Goal: Information Seeking & Learning: Learn about a topic

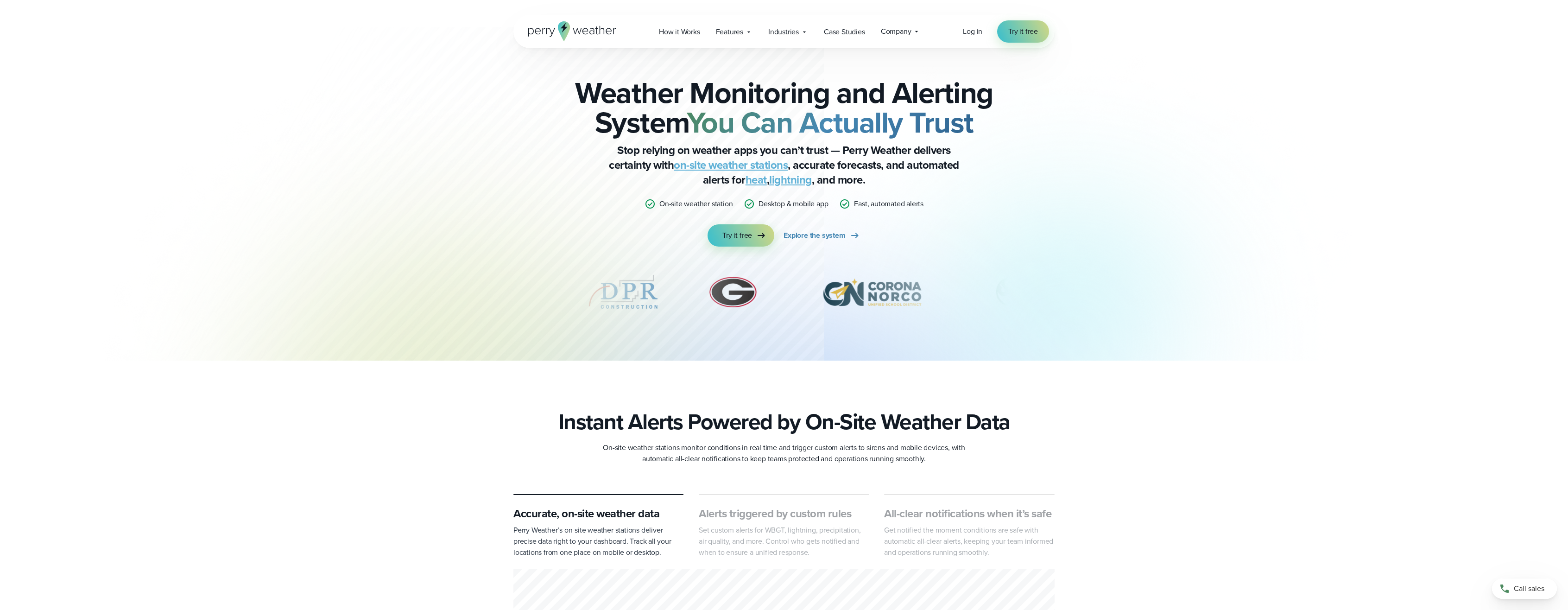
click at [753, 180] on link "heat" at bounding box center [756, 180] width 22 height 16
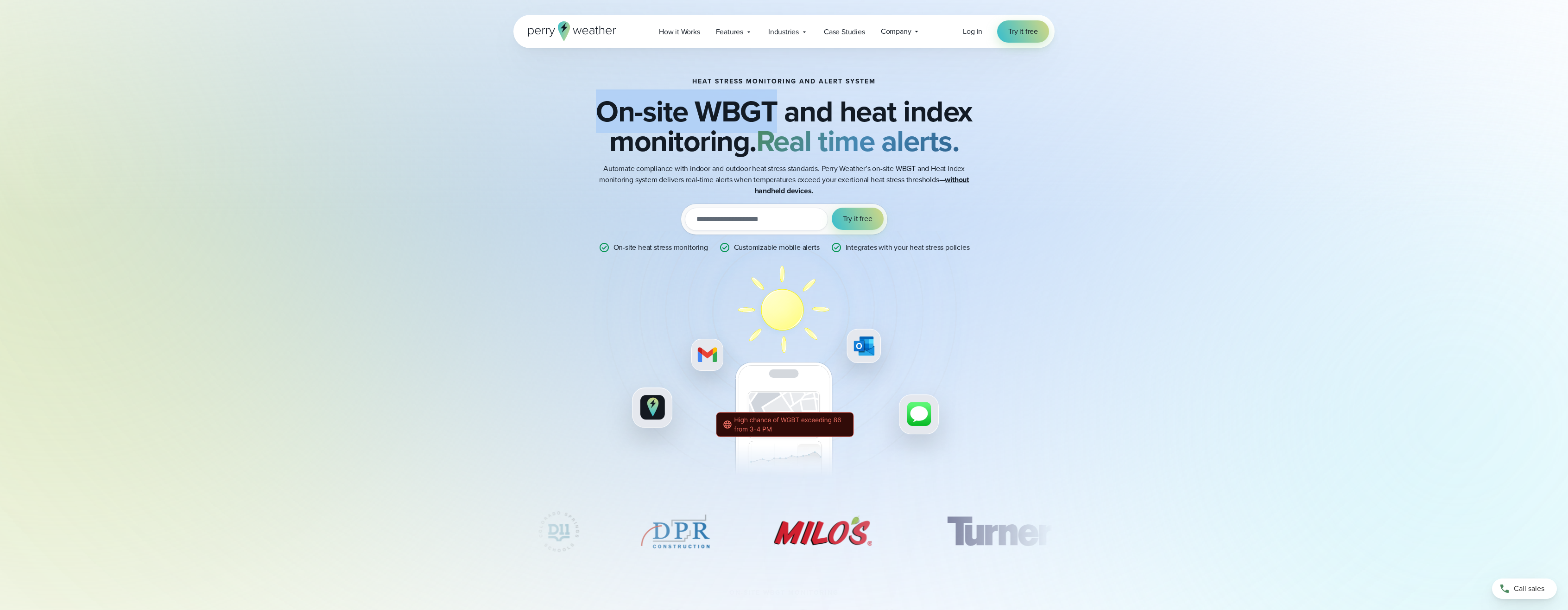
drag, startPoint x: 598, startPoint y: 109, endPoint x: 773, endPoint y: 113, distance: 175.0
click at [773, 113] on h2 "On-site WBGT and heat index monitoring. Real time alerts." at bounding box center [784, 126] width 448 height 60
click at [773, 113] on h2 "On-site WBGT and heat index monitoring. Real time alerts." at bounding box center [784, 126] width 448 height 60
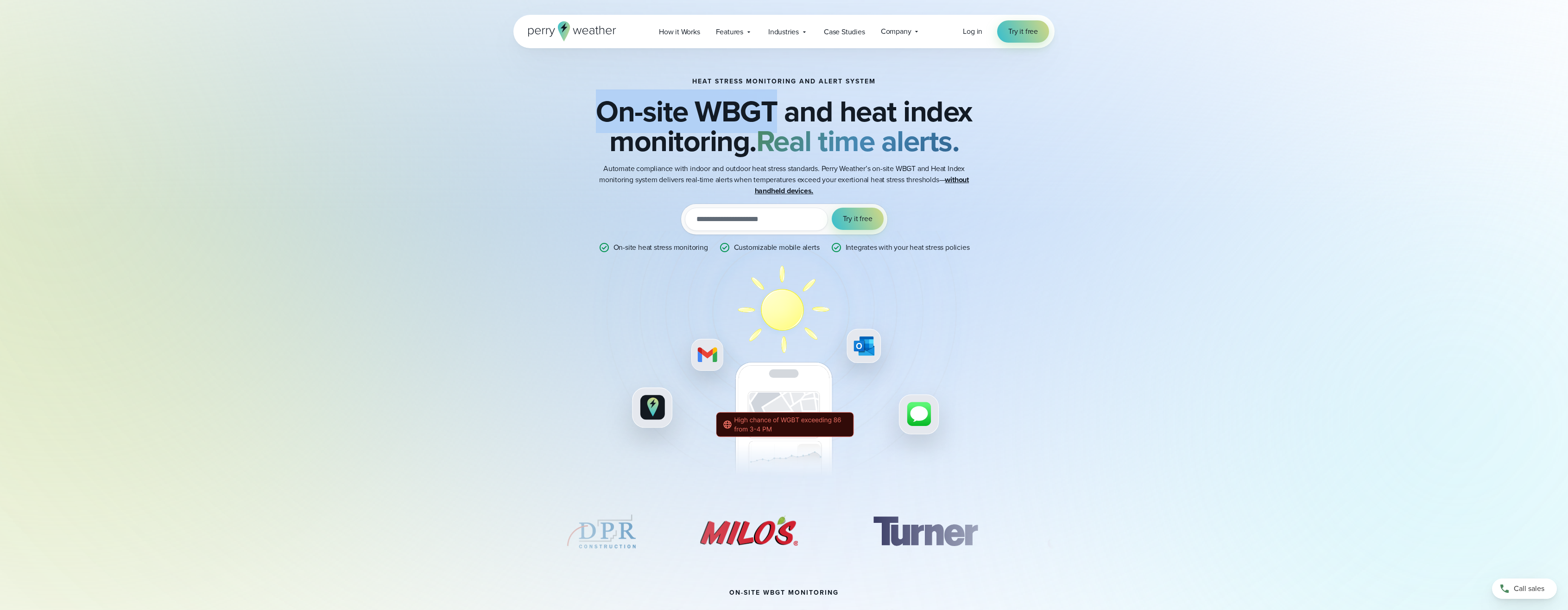
drag, startPoint x: 598, startPoint y: 111, endPoint x: 769, endPoint y: 102, distance: 171.2
click at [769, 102] on h2 "On-site WBGT and heat index monitoring. Real time alerts." at bounding box center [784, 126] width 448 height 60
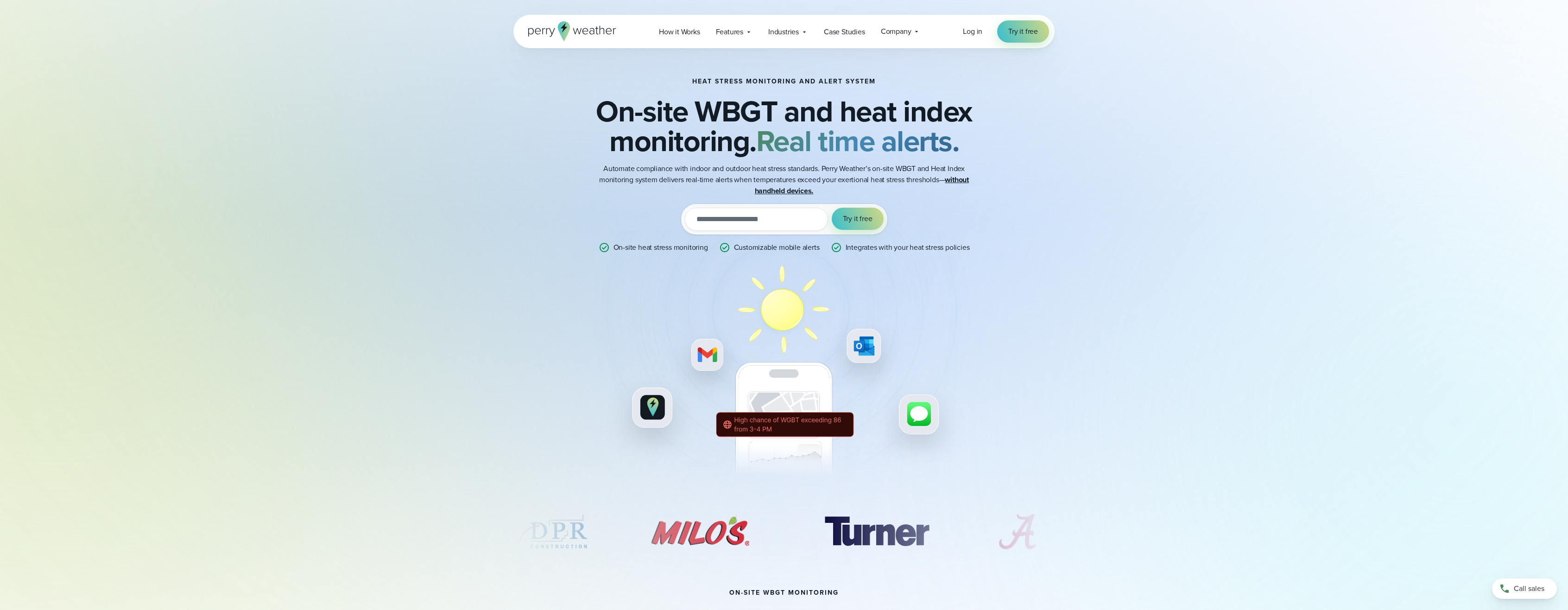
drag, startPoint x: 1050, startPoint y: 145, endPoint x: 1039, endPoint y: 148, distance: 11.4
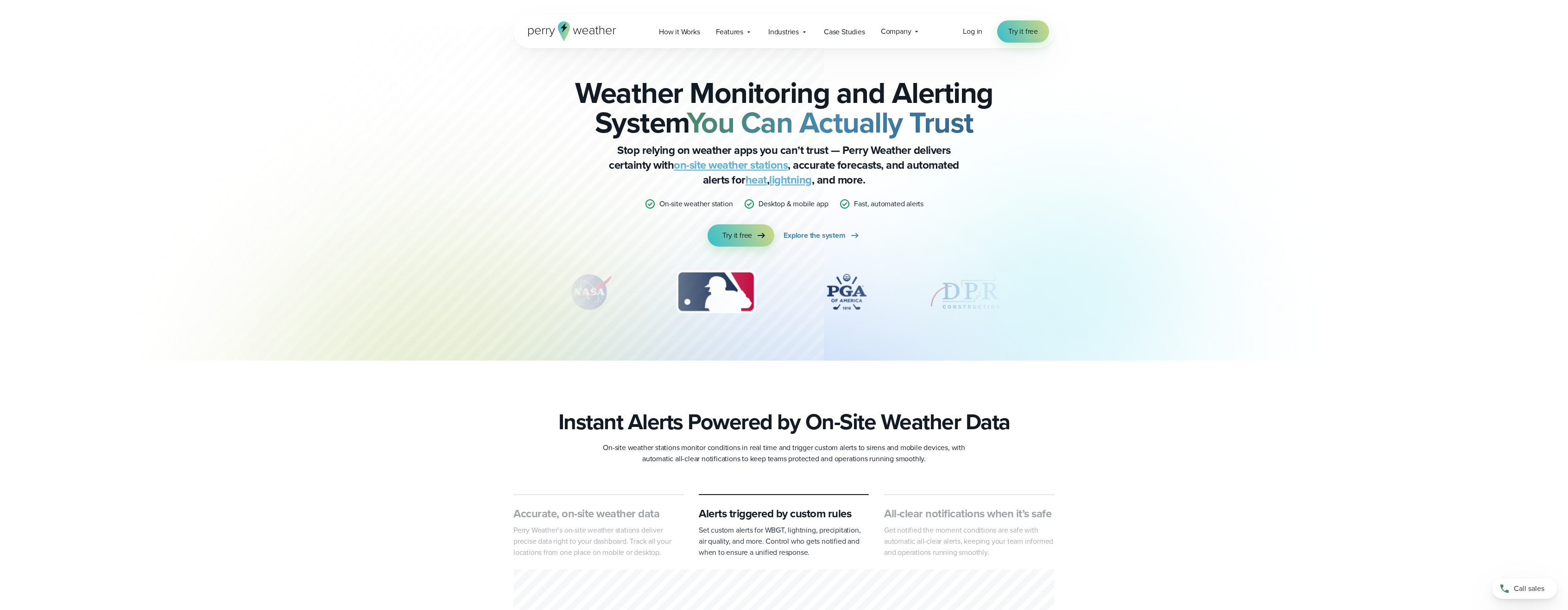
click at [750, 183] on link "heat" at bounding box center [756, 180] width 22 height 16
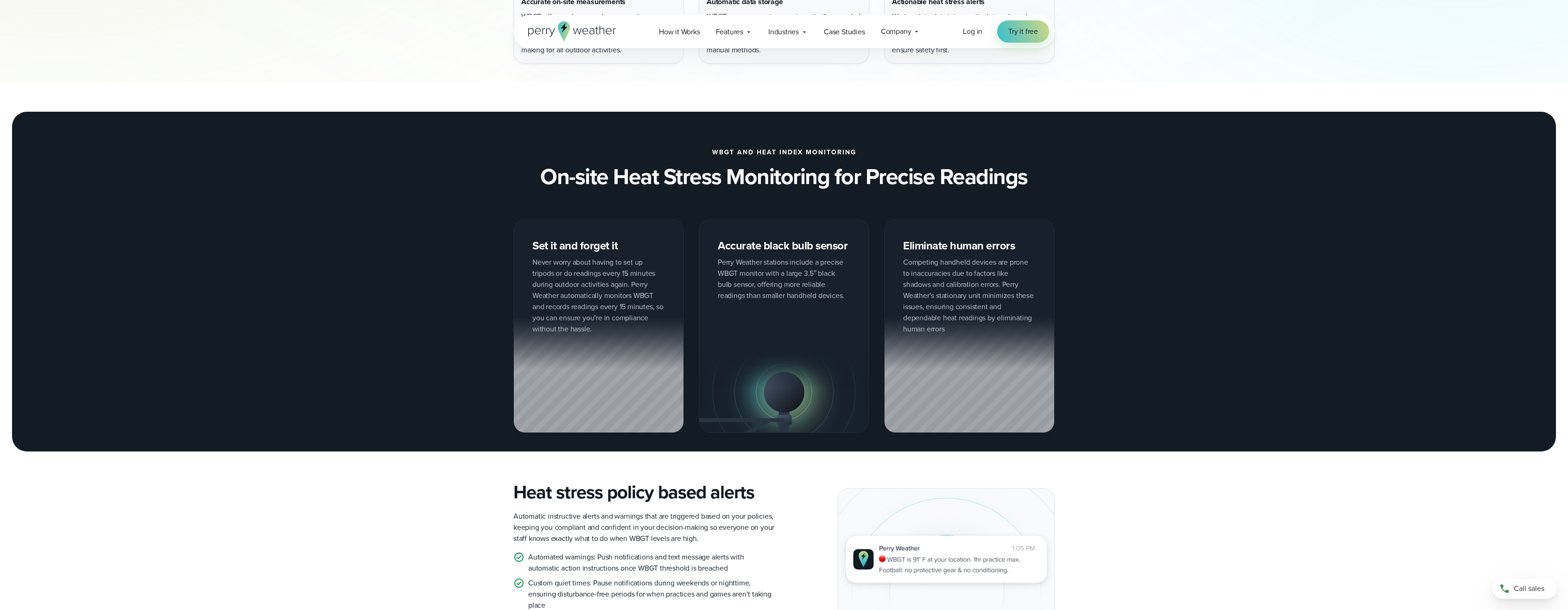
scroll to position [742, 0]
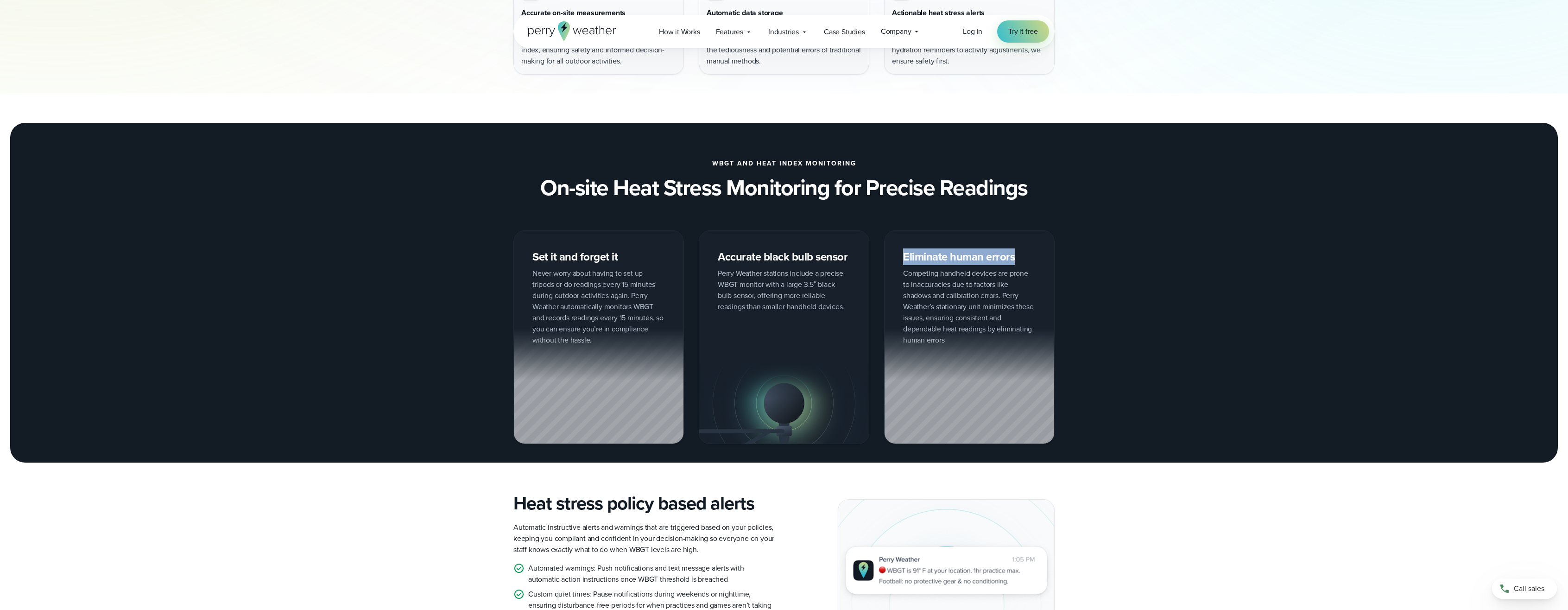
drag, startPoint x: 904, startPoint y: 254, endPoint x: 960, endPoint y: 266, distance: 57.3
click at [1014, 254] on div "Eliminate human errors Competing handheld devices are prone to inaccuracies due…" at bounding box center [969, 337] width 170 height 214
drag, startPoint x: 919, startPoint y: 277, endPoint x: 902, endPoint y: 267, distance: 19.7
click at [918, 277] on div "Eliminate human errors Competing handheld devices are prone to inaccuracies due…" at bounding box center [969, 337] width 170 height 214
drag, startPoint x: 901, startPoint y: 271, endPoint x: 1002, endPoint y: 294, distance: 103.6
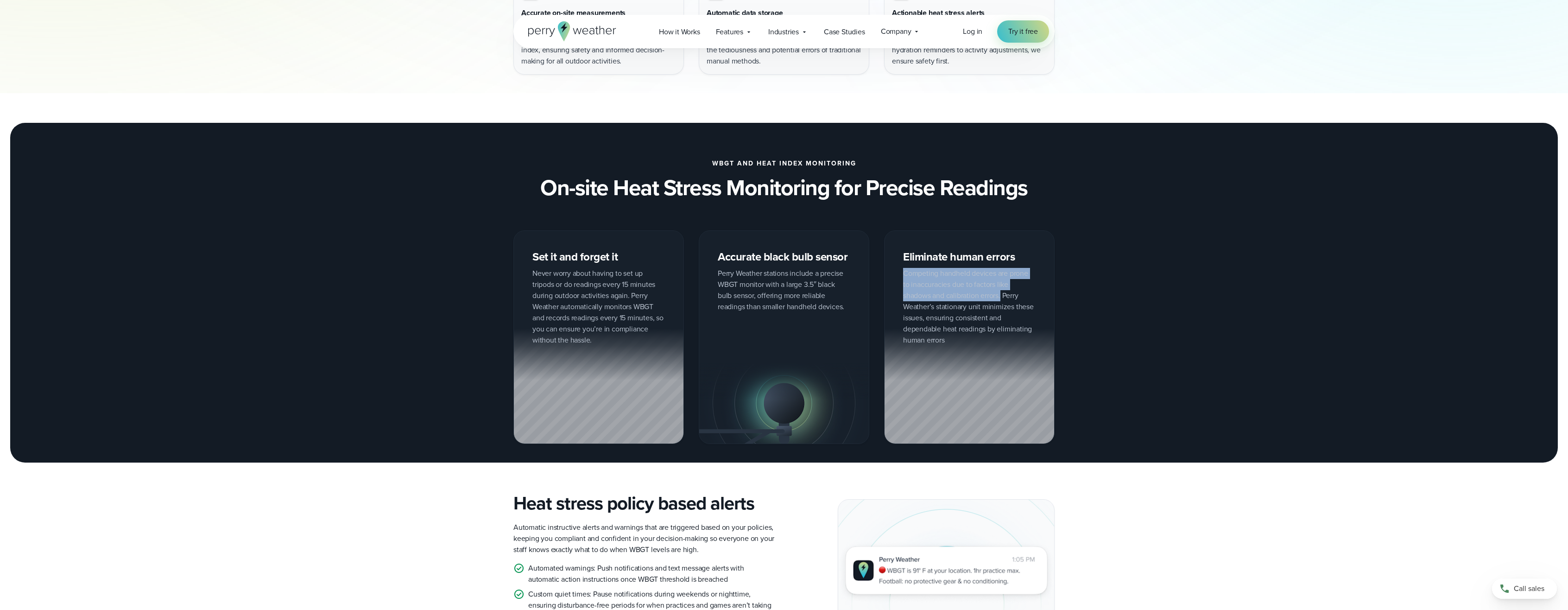
click at [1002, 294] on div "Eliminate human errors Competing handheld devices are prone to inaccuracies due…" at bounding box center [969, 337] width 170 height 214
click at [1006, 294] on div "Eliminate human errors Competing handheld devices are prone to inaccuracies due…" at bounding box center [969, 337] width 170 height 214
drag, startPoint x: 1004, startPoint y: 294, endPoint x: 970, endPoint y: 332, distance: 51.0
click at [970, 332] on div "Eliminate human errors Competing handheld devices are prone to inaccuracies due…" at bounding box center [969, 337] width 170 height 214
click at [1070, 294] on div "Set it and forget it Never worry about having to set up tripods or do readings …" at bounding box center [784, 337] width 667 height 214
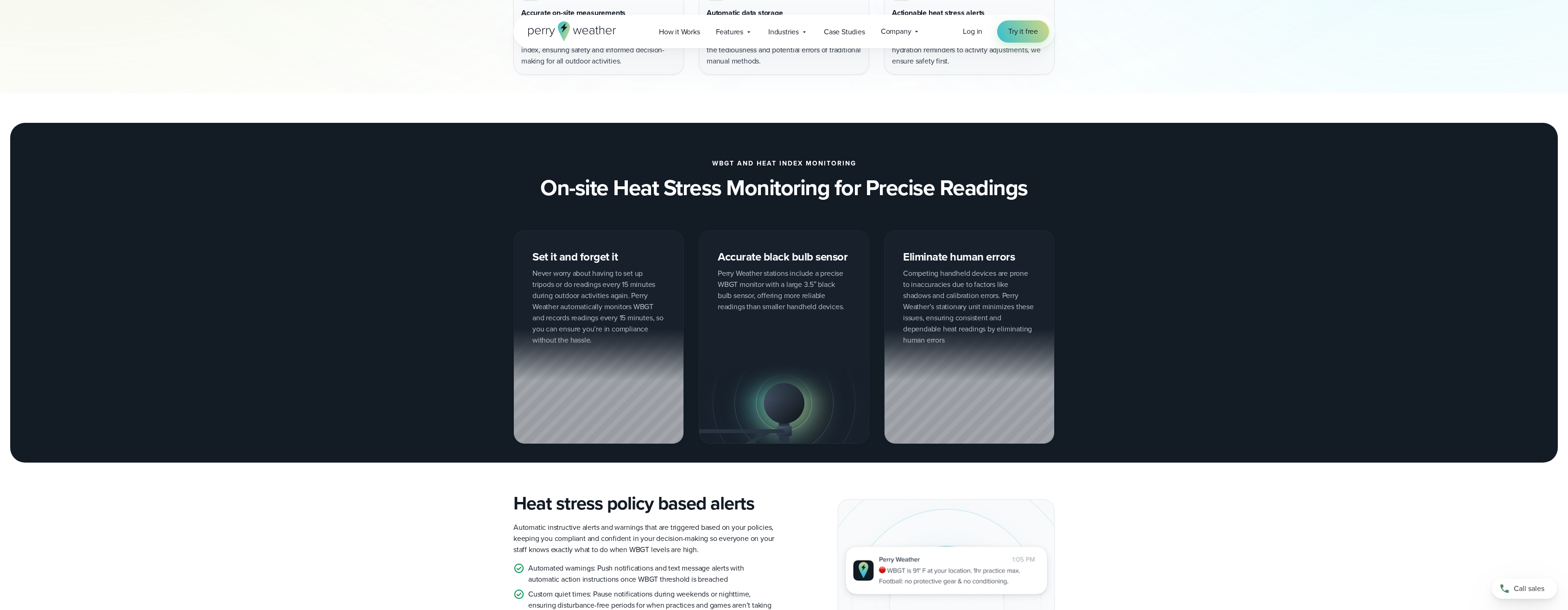
click at [951, 374] on div at bounding box center [969, 387] width 170 height 115
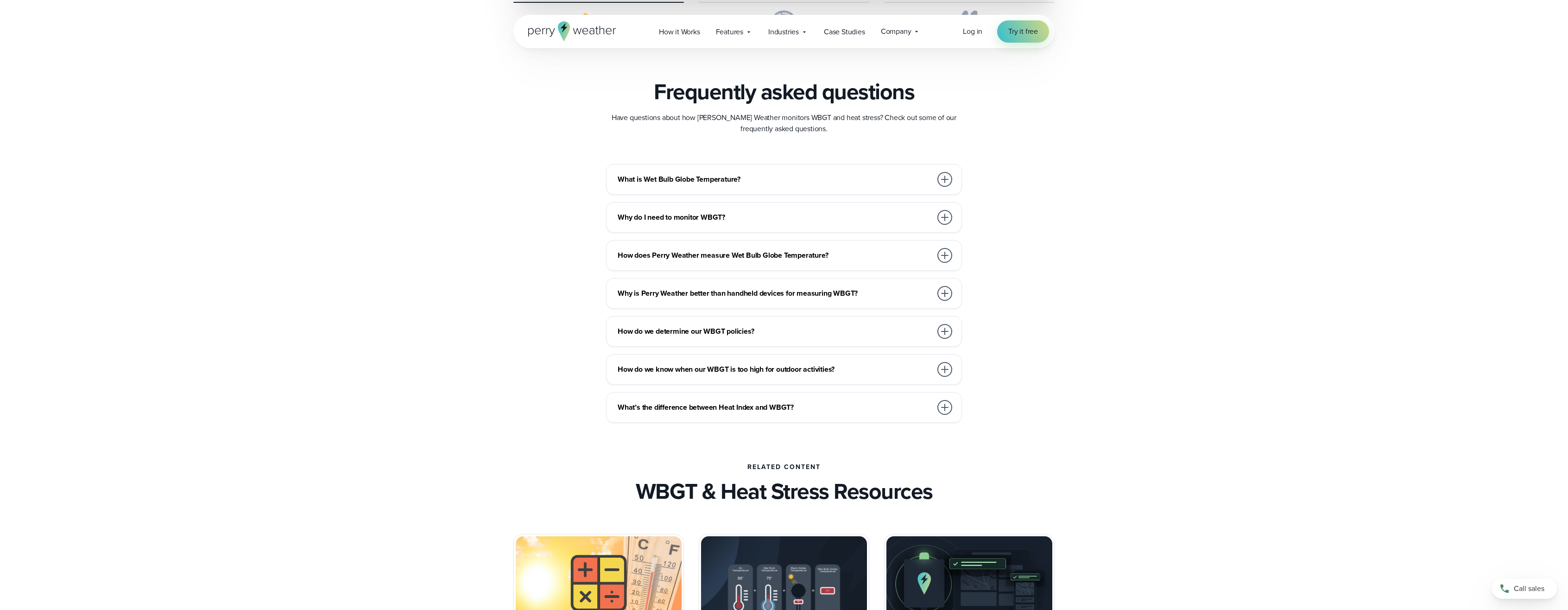
scroll to position [2504, 0]
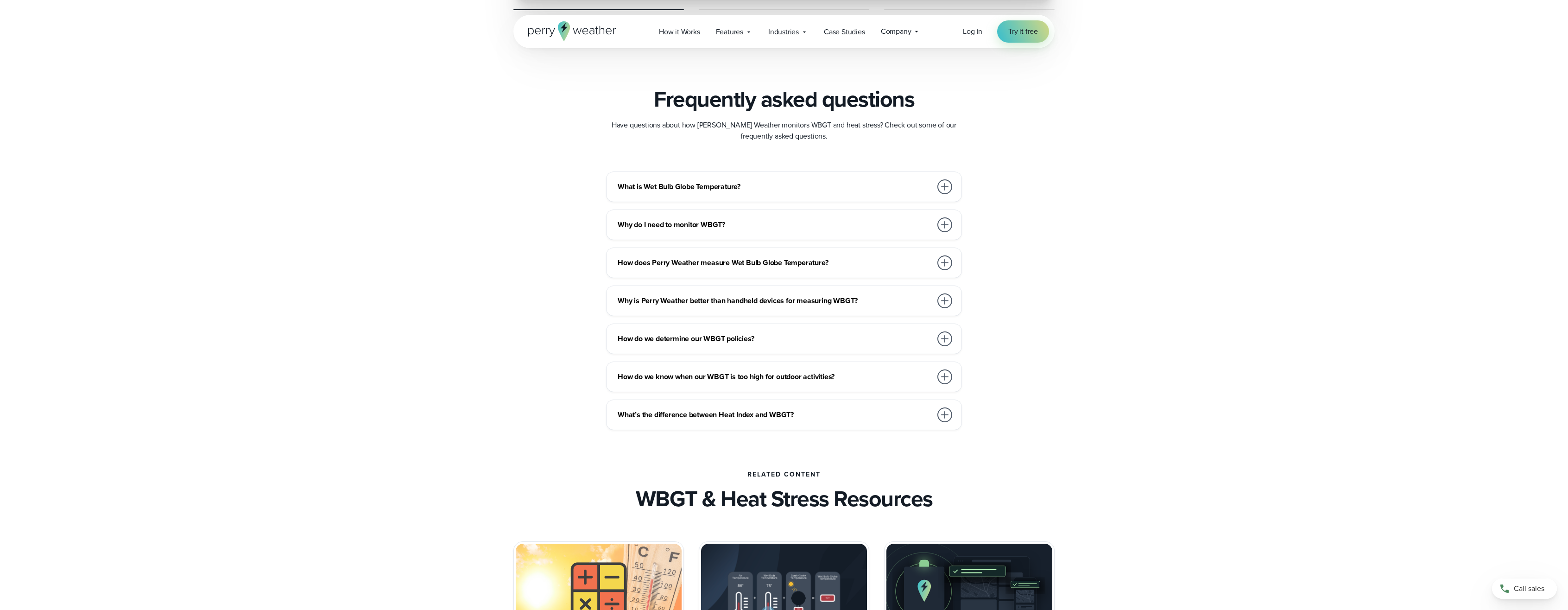
click at [942, 183] on div at bounding box center [945, 187] width 15 height 15
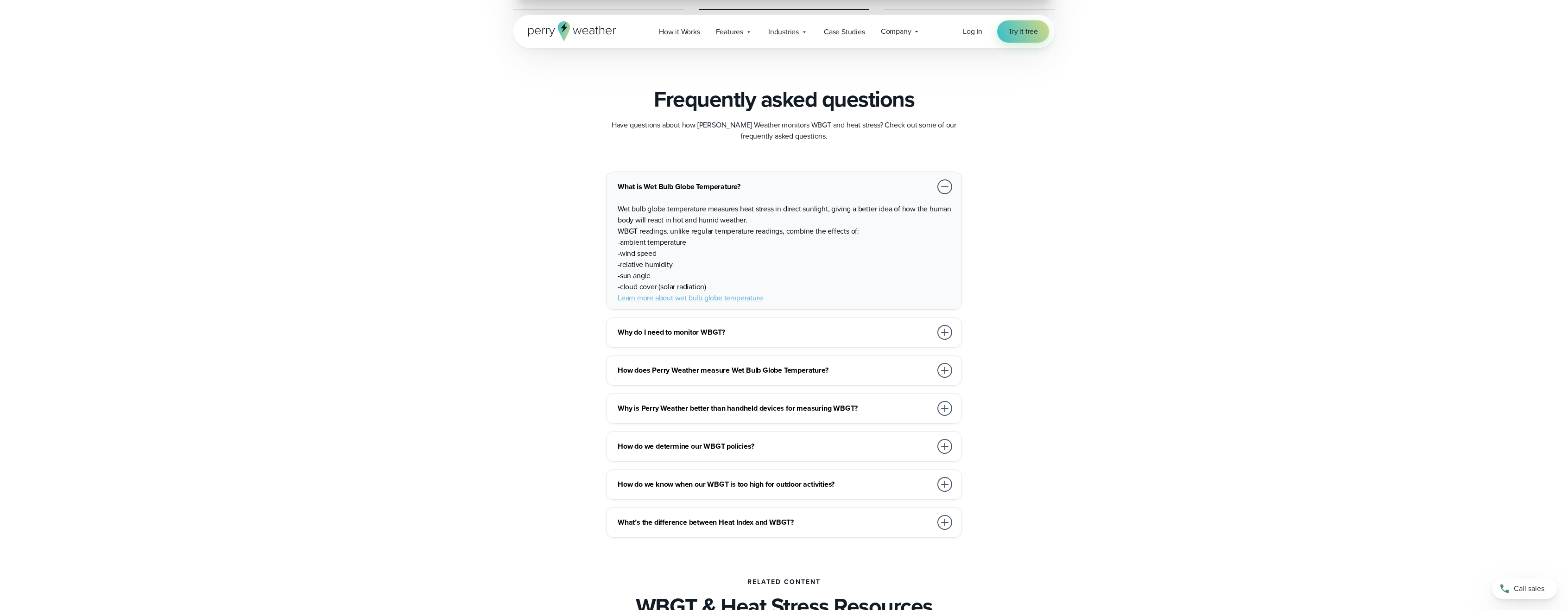
click at [947, 329] on div at bounding box center [945, 332] width 15 height 15
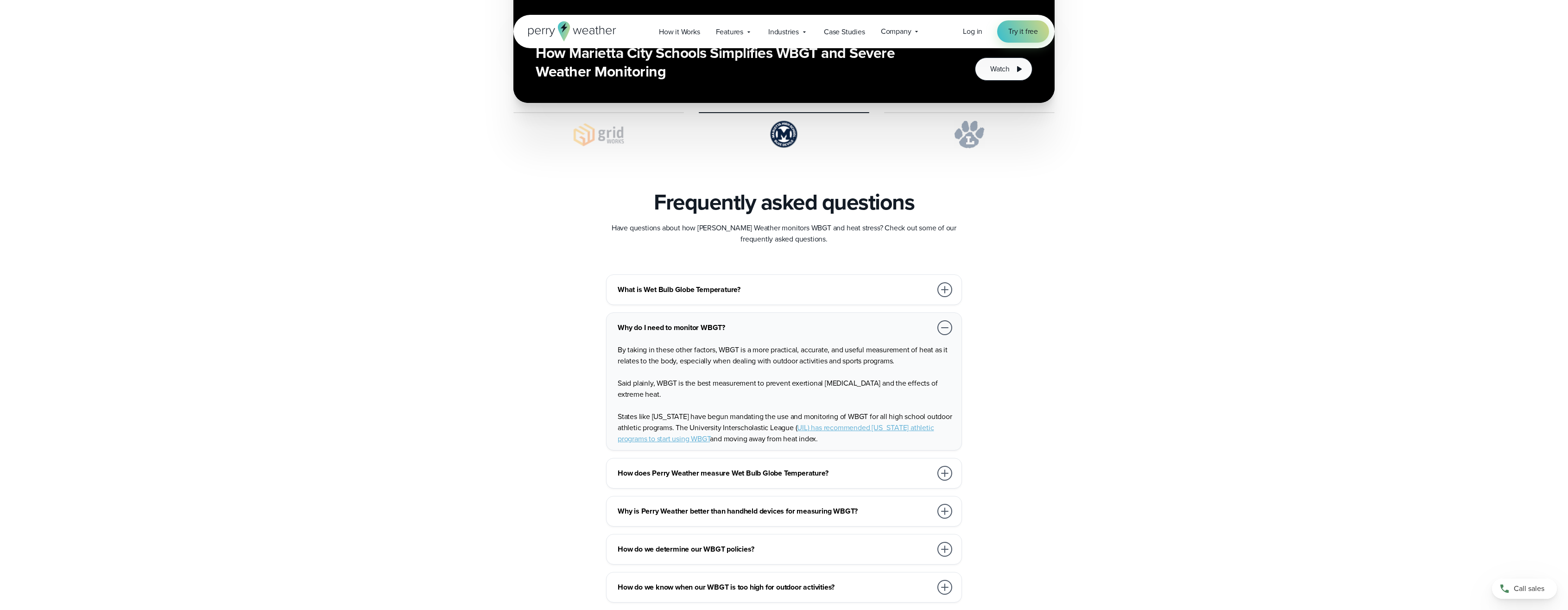
scroll to position [2494, 0]
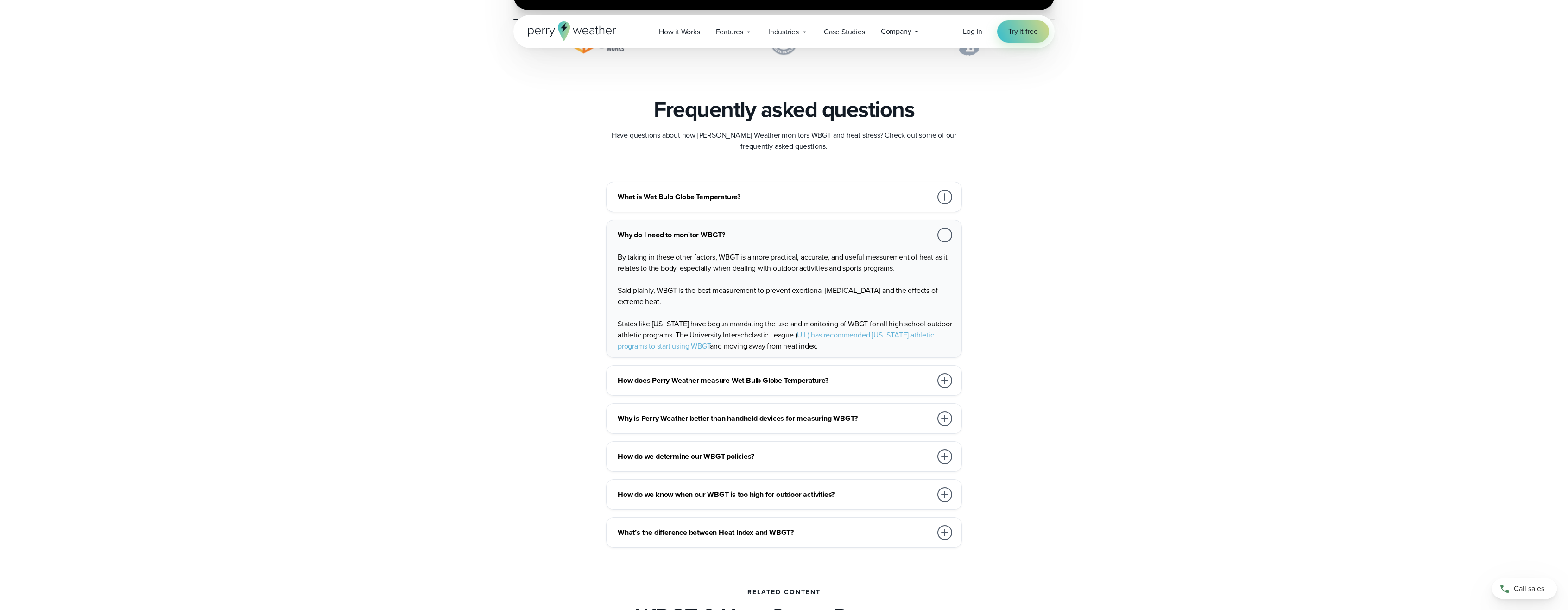
click at [944, 415] on div at bounding box center [945, 419] width 15 height 15
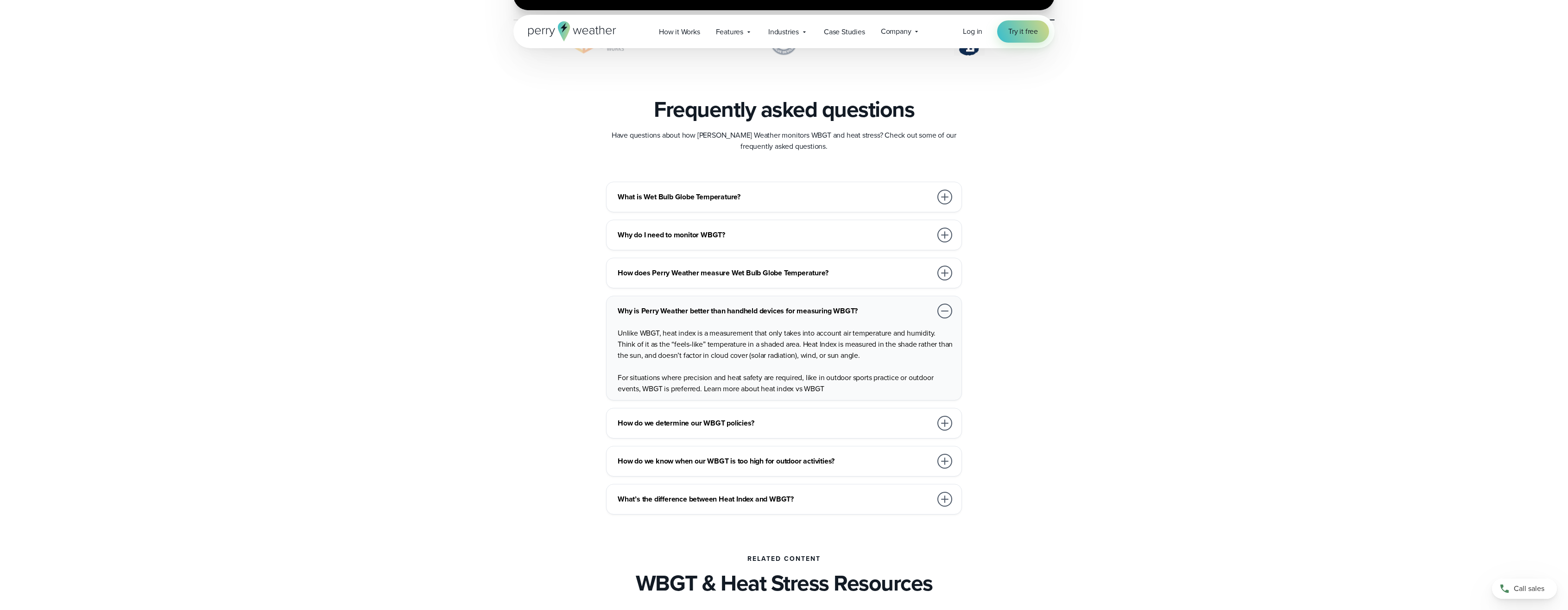
click at [944, 428] on div at bounding box center [945, 423] width 15 height 15
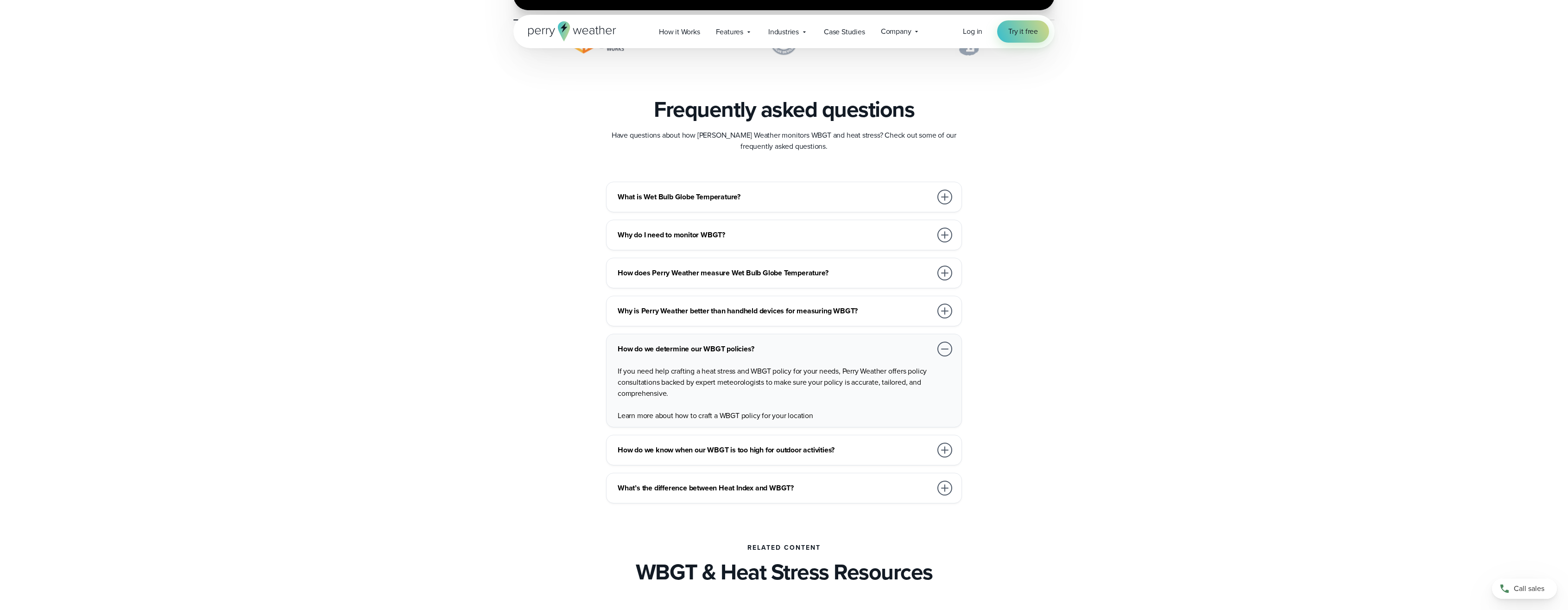
click at [943, 448] on div at bounding box center [945, 450] width 15 height 15
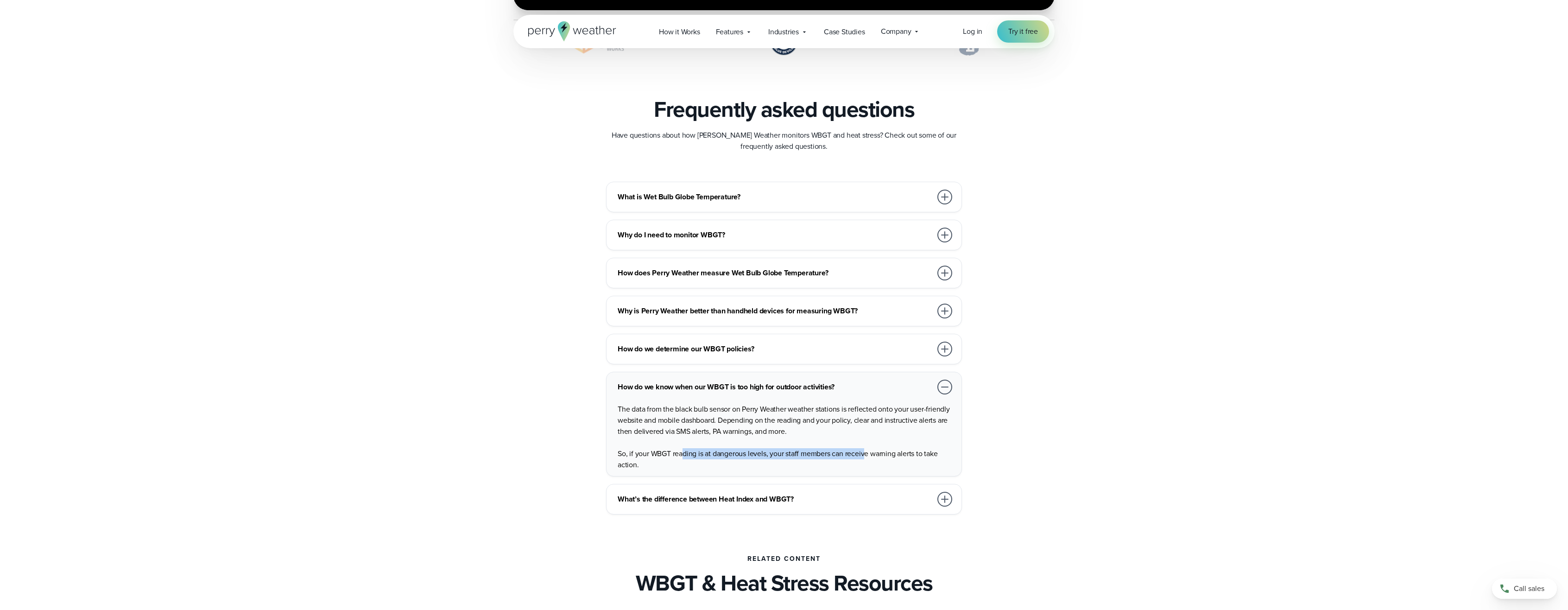
drag, startPoint x: 717, startPoint y: 459, endPoint x: 842, endPoint y: 422, distance: 130.4
click at [864, 458] on p "So, if your WBGT reading is at dangerous levels, your staff members can receive…" at bounding box center [786, 459] width 337 height 22
click at [843, 422] on p "The data from the black bulb sensor on Perry Weather weather stations is reflec…" at bounding box center [786, 420] width 337 height 33
drag, startPoint x: 848, startPoint y: 418, endPoint x: 1032, endPoint y: 433, distance: 184.6
click at [860, 430] on p "The data from the black bulb sensor on Perry Weather weather stations is reflec…" at bounding box center [786, 420] width 337 height 33
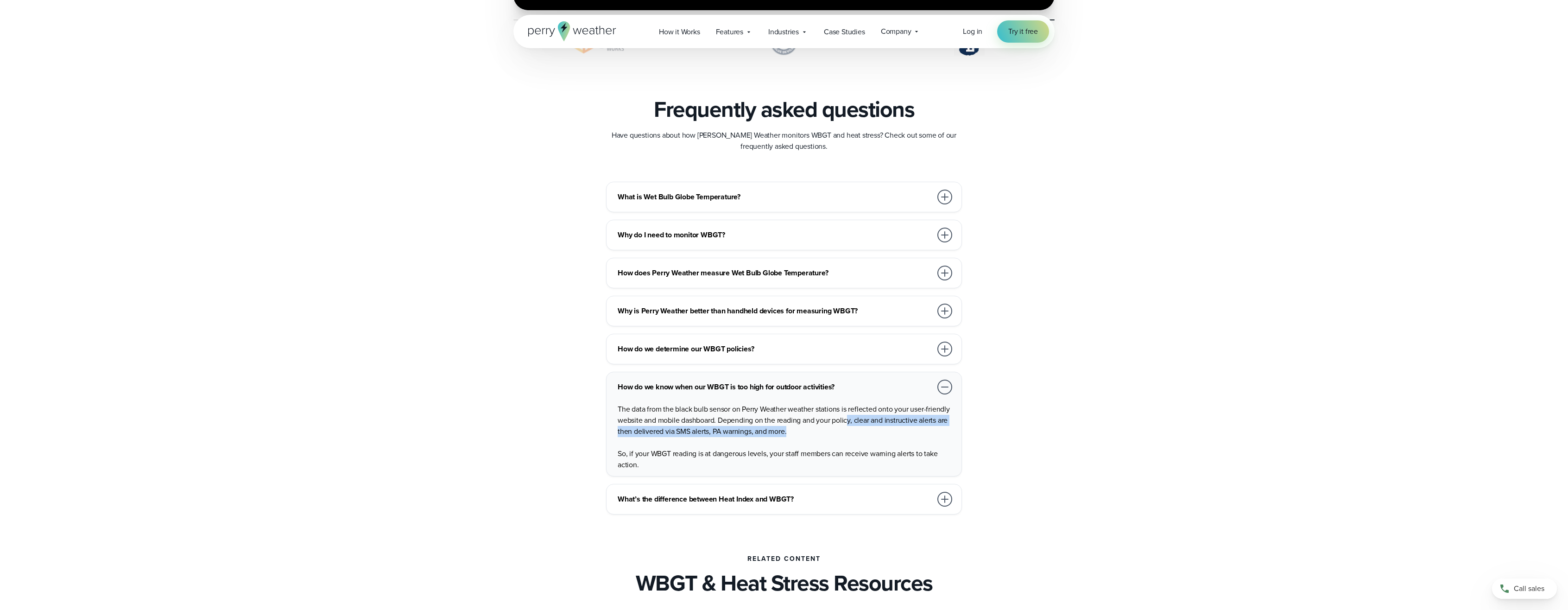
click at [1032, 434] on div "What is Wet Bulb Globe Temperature? Wet bulb globe temperature measures heat st…" at bounding box center [784, 348] width 541 height 333
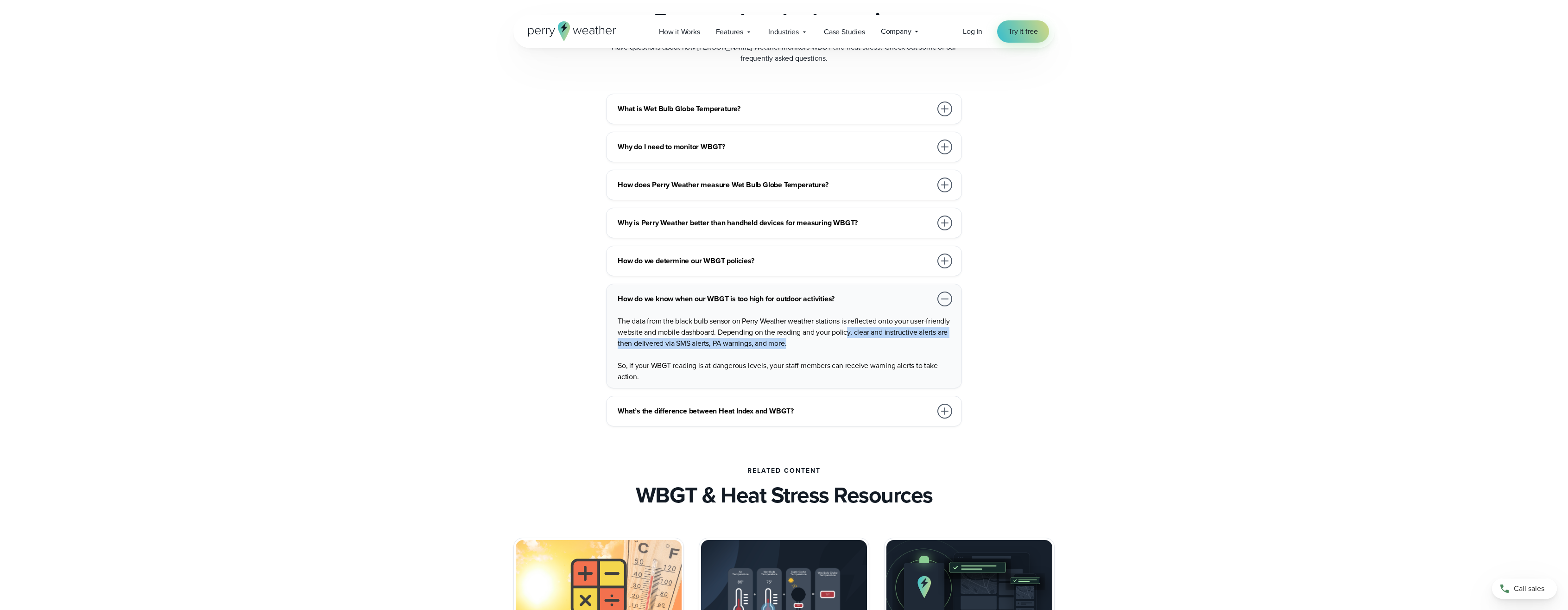
scroll to position [2679, 0]
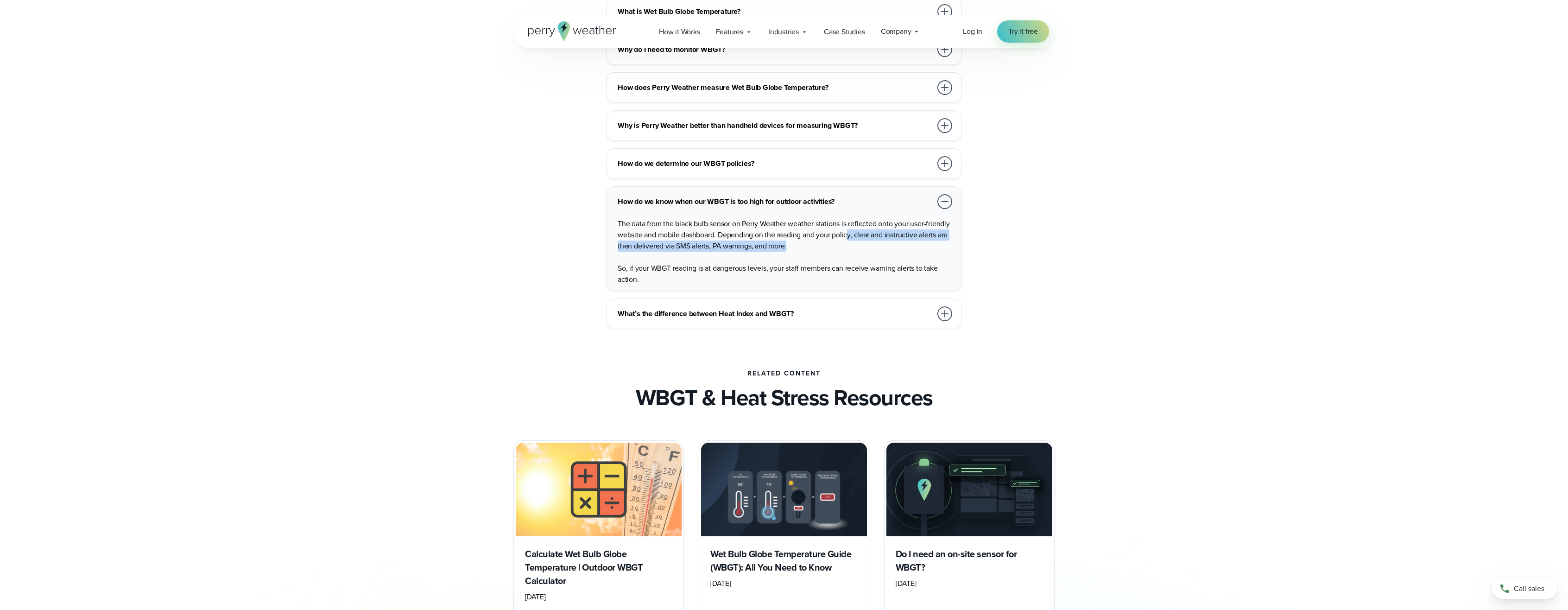
click at [1156, 457] on div "Calculate Wet Bulb Globe Temperature | Outdoor WBGT Calculator June 20, 2025 Re…" at bounding box center [784, 537] width 1568 height 194
click at [1315, 440] on div "Calculate Wet Bulb Globe Temperature | Outdoor WBGT Calculator June 20, 2025 Re…" at bounding box center [784, 537] width 1568 height 194
click at [1146, 440] on div "Calculate Wet Bulb Globe Temperature | Outdoor WBGT Calculator June 20, 2025 Re…" at bounding box center [784, 537] width 1568 height 194
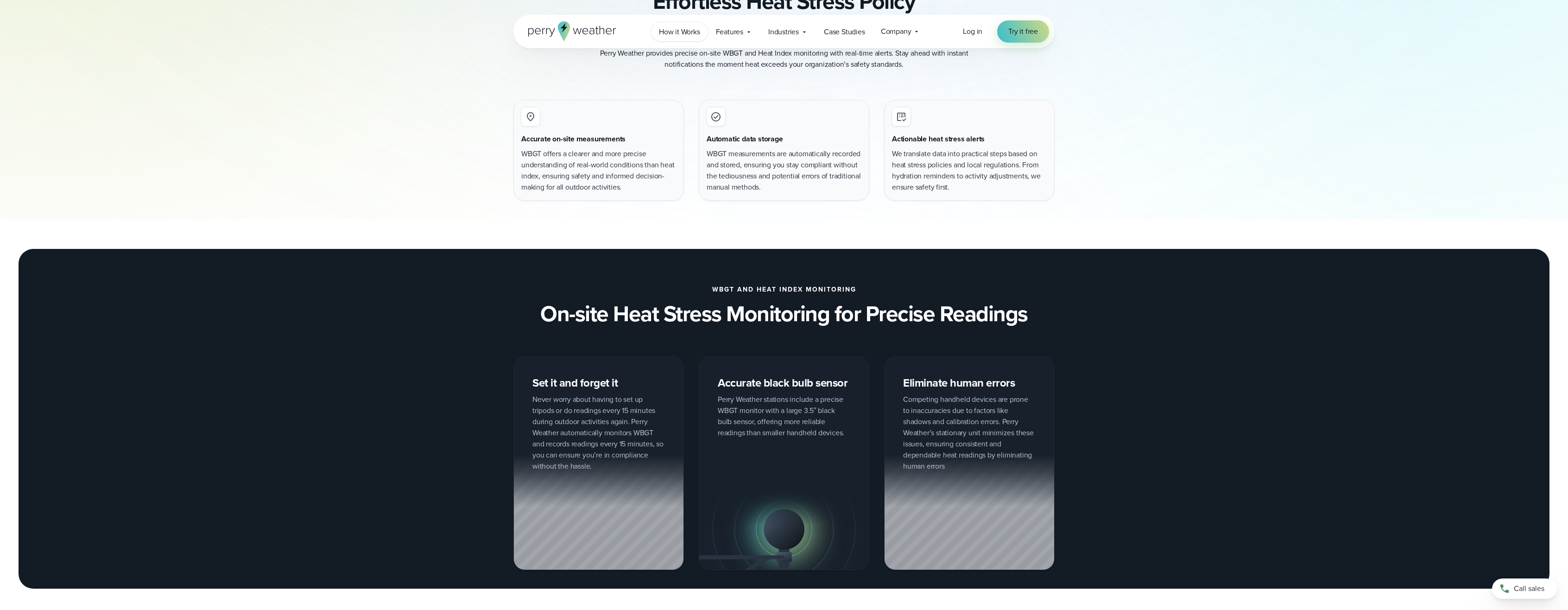
scroll to position [0, 0]
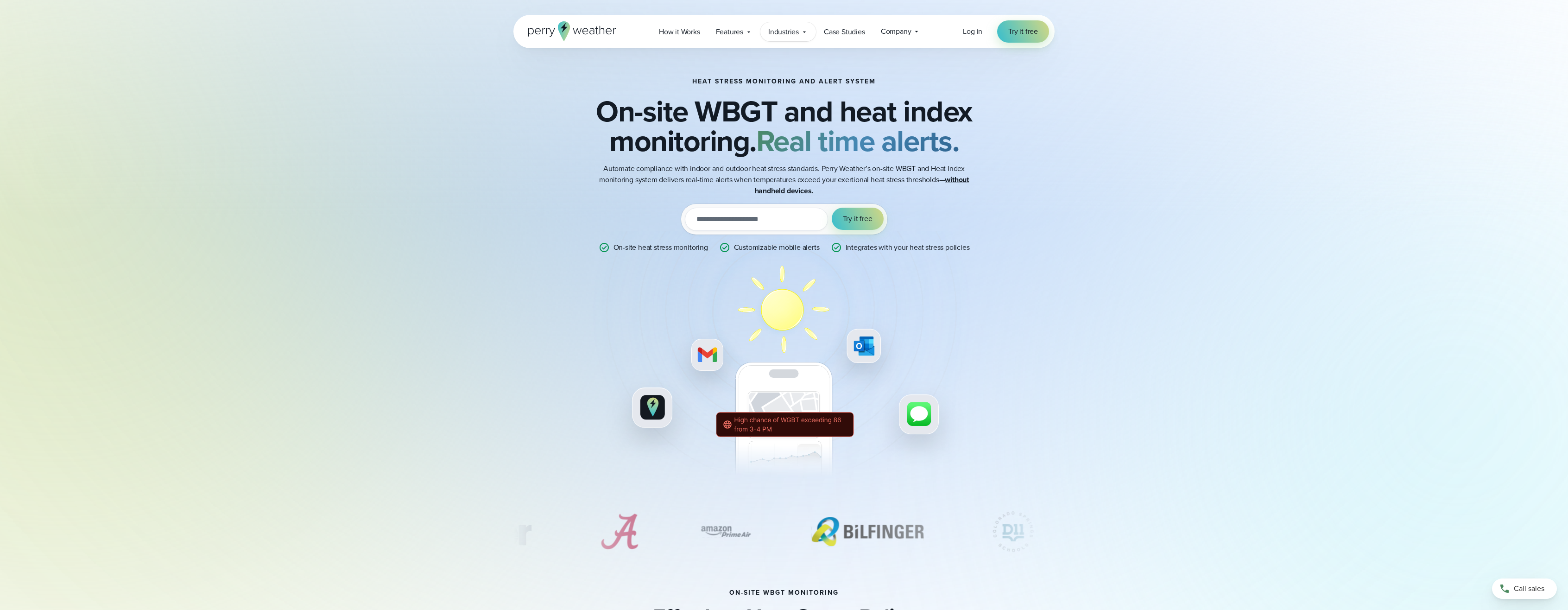
click at [798, 29] on span "Industries" at bounding box center [783, 31] width 31 height 11
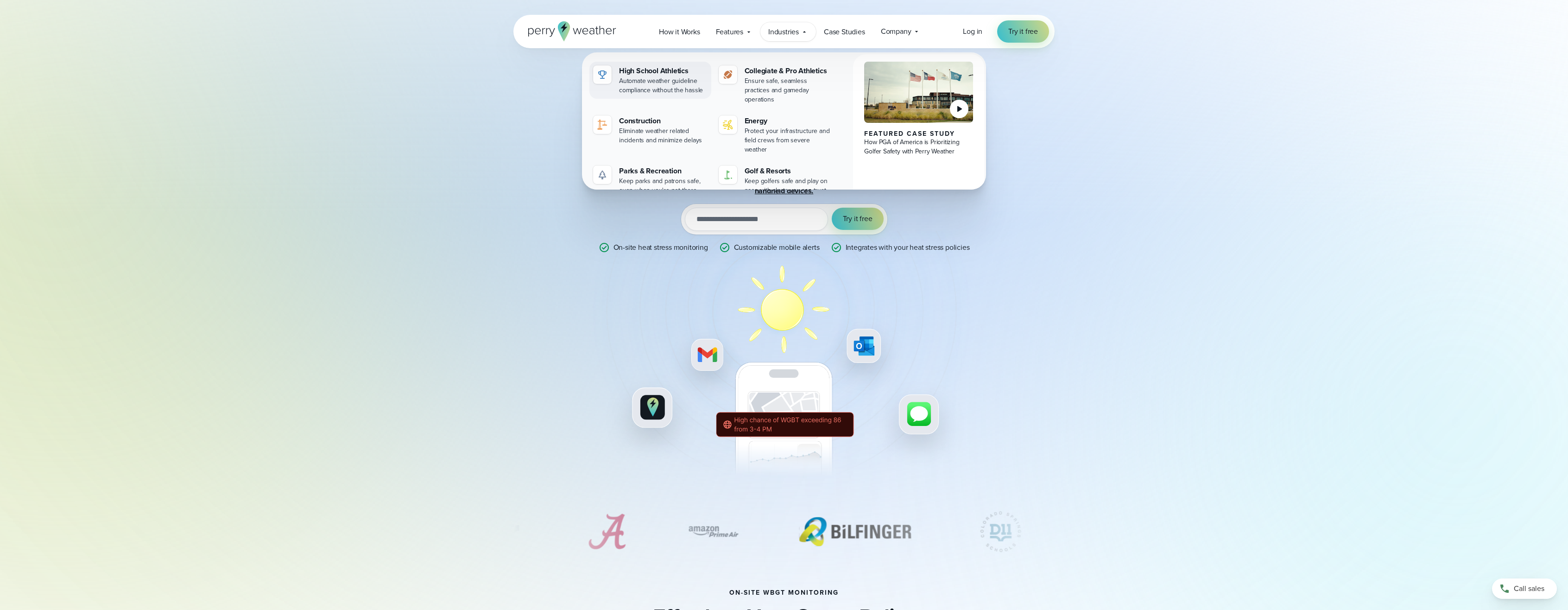
click at [662, 72] on div "High School Athletics" at bounding box center [663, 71] width 88 height 11
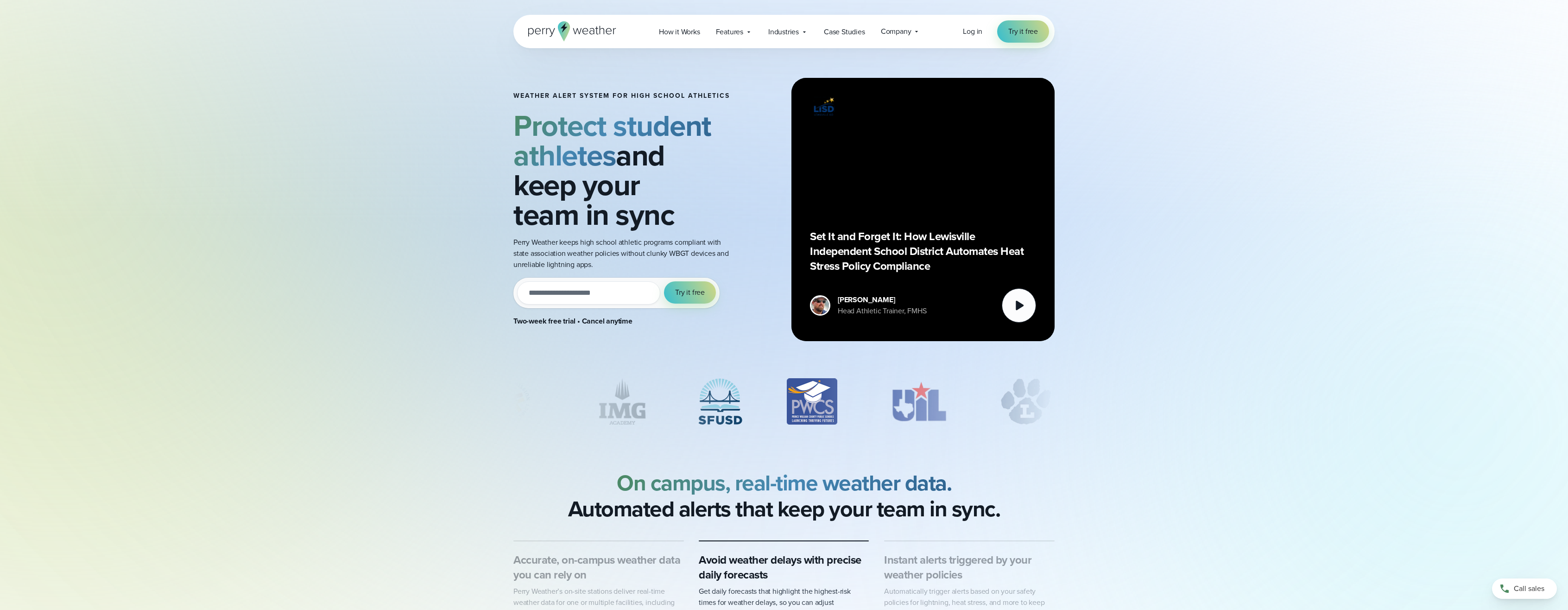
click at [1304, 14] on div "Weather Alert System for High School Athletics Protect student athletes and kee…" at bounding box center [784, 185] width 1568 height 371
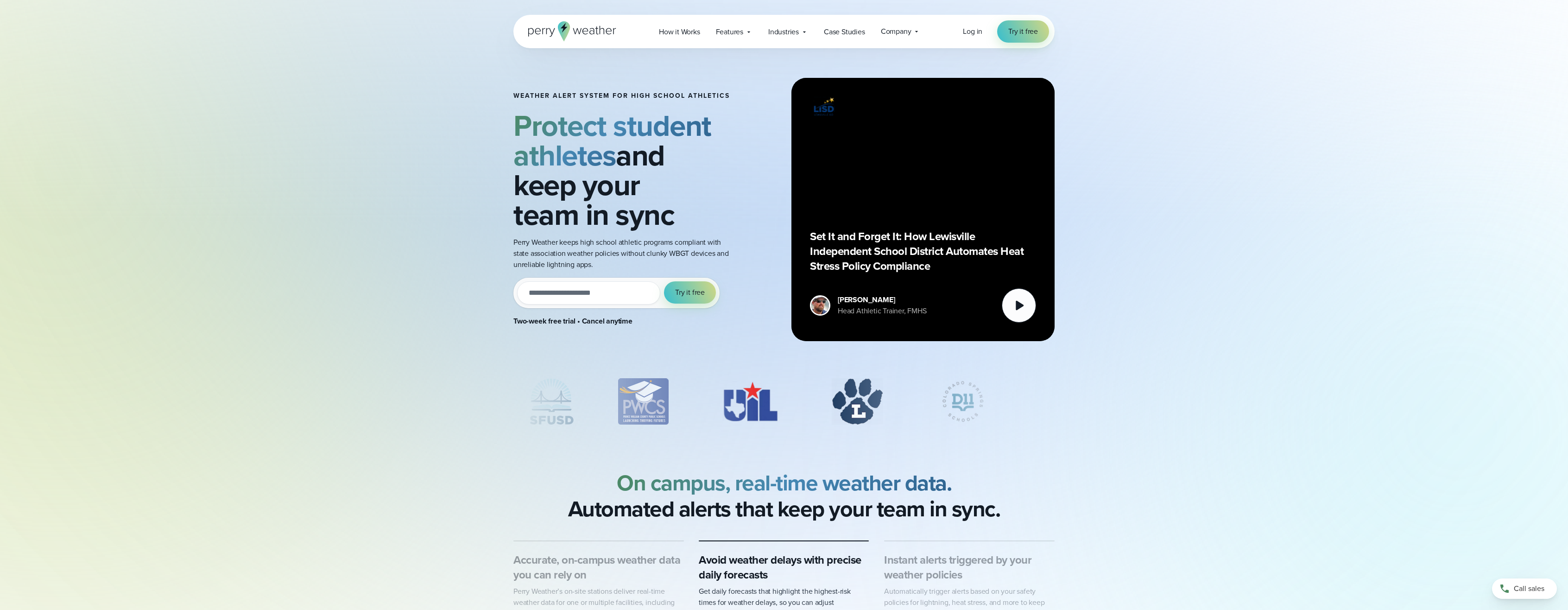
click at [1291, 173] on div "Weather Alert System for High School Athletics Protect student athletes and kee…" at bounding box center [784, 185] width 1568 height 371
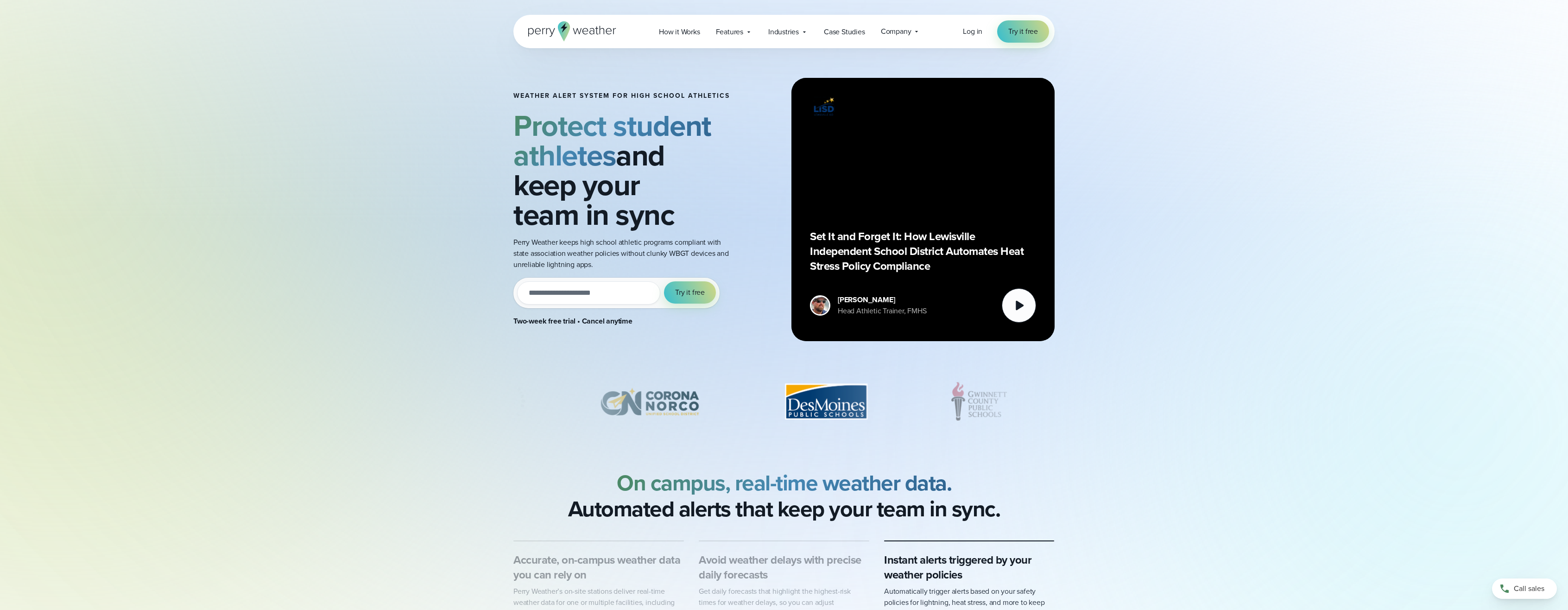
click at [564, 33] on icon at bounding box center [564, 31] width 12 height 20
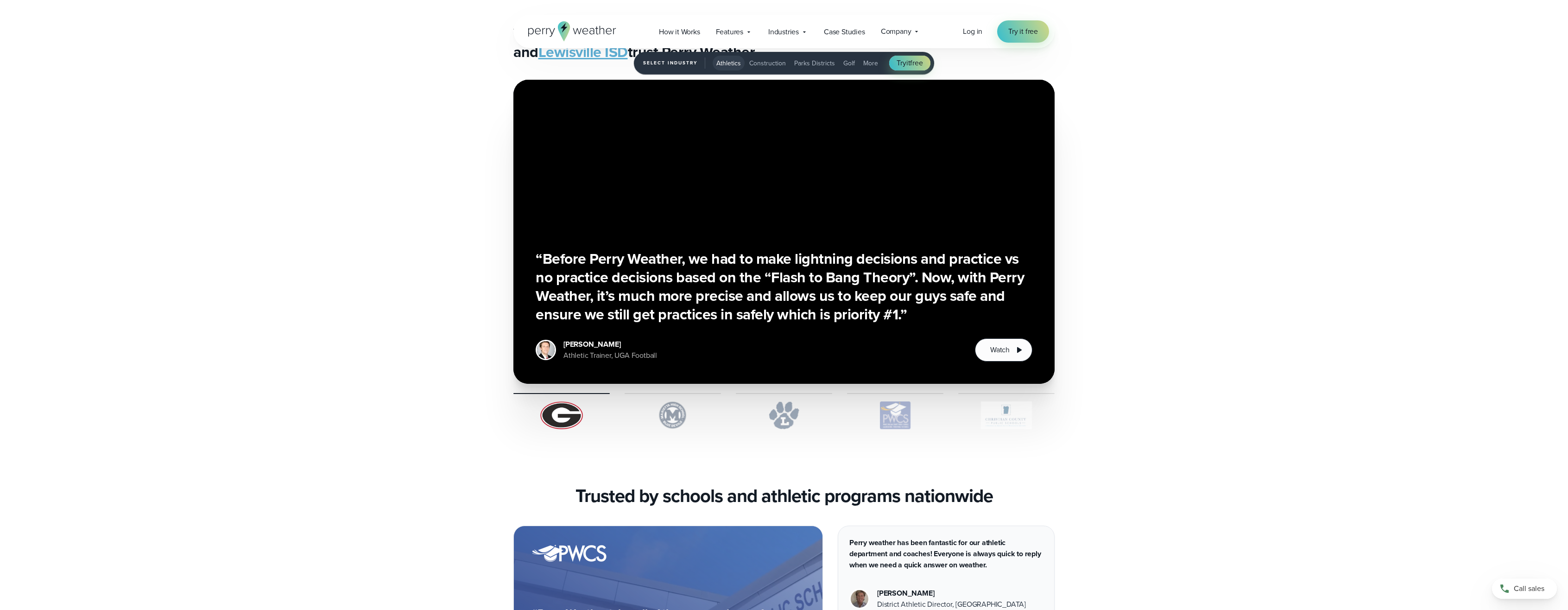
scroll to position [2458, 0]
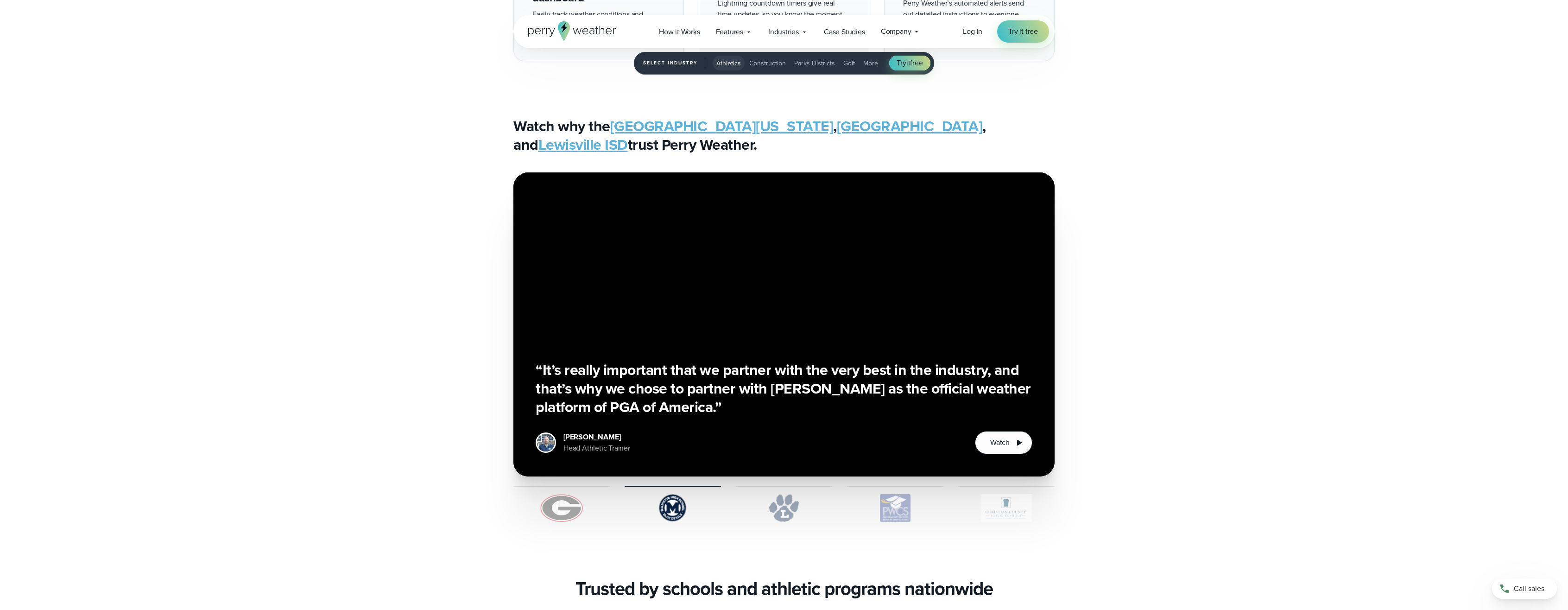
drag, startPoint x: 1252, startPoint y: 264, endPoint x: 1240, endPoint y: 261, distance: 12.4
click at [1251, 264] on div "“Before Perry Weather, we had to make lightning decisions and practice vs no pr…" at bounding box center [784, 347] width 1568 height 350
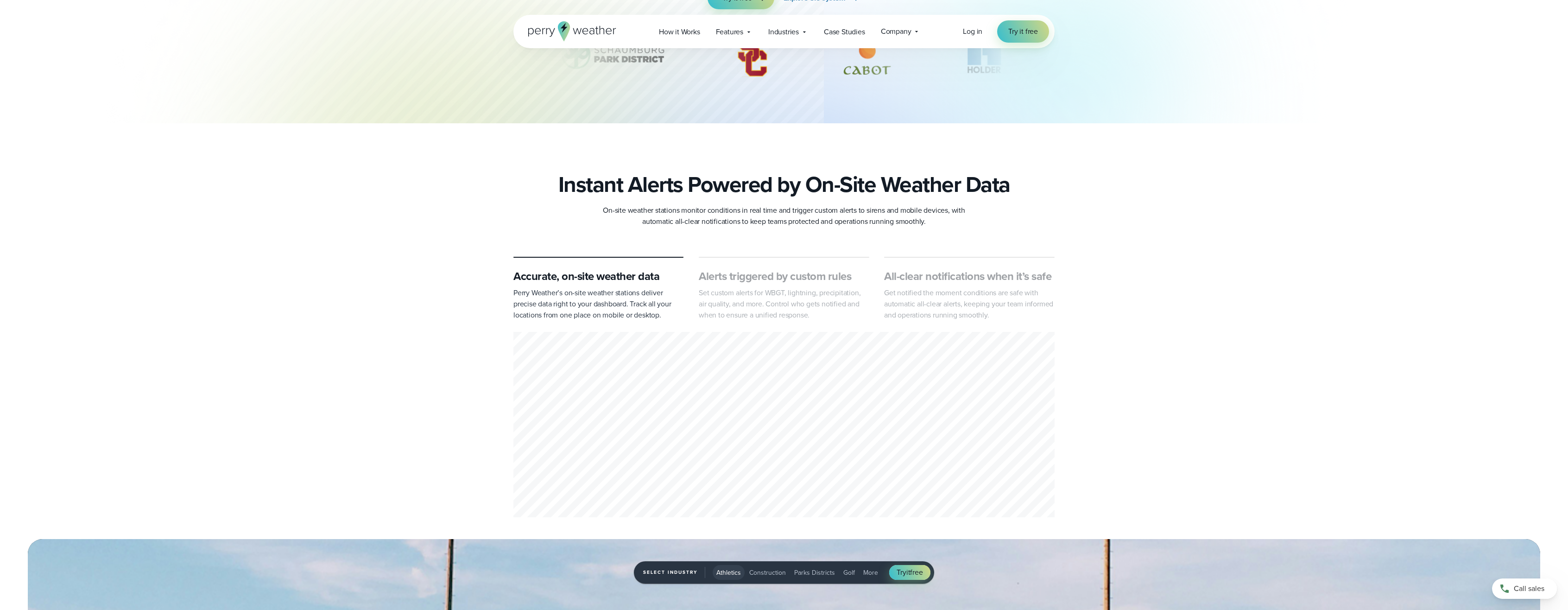
scroll to position [0, 0]
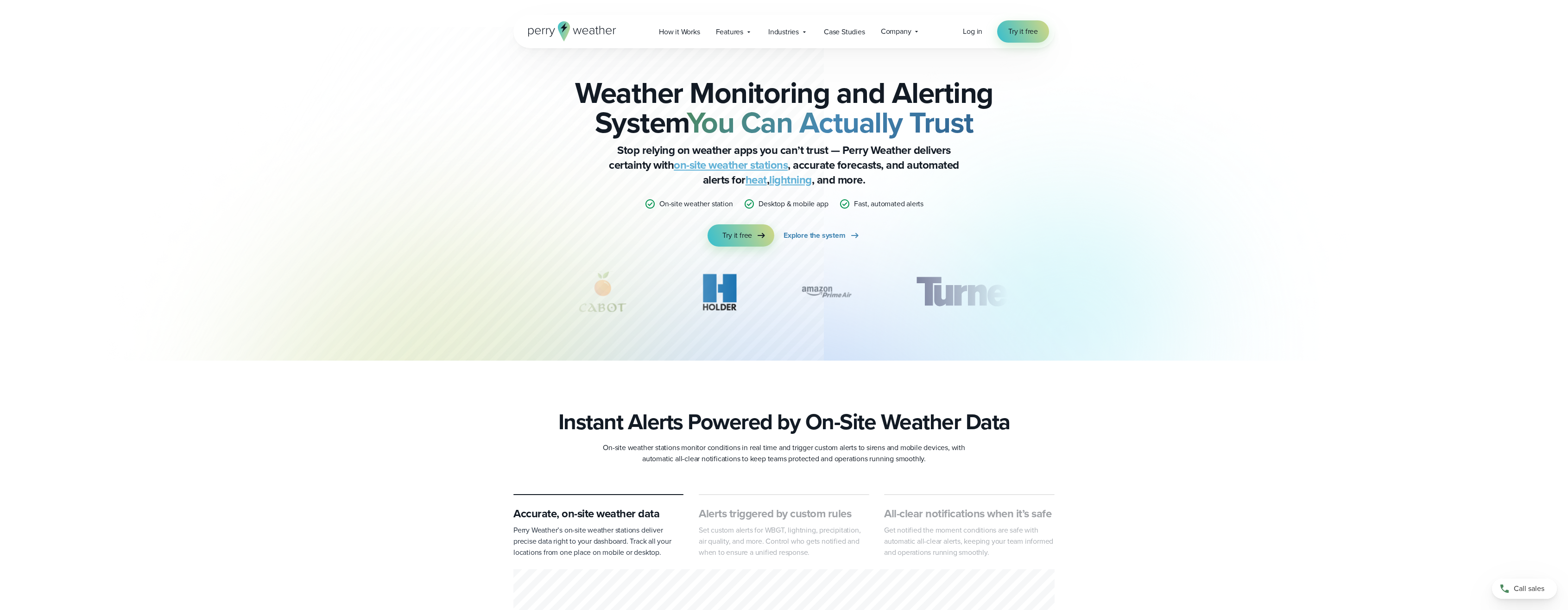
click at [1330, 58] on div "Weather Monitoring and Alerting System You Can Actually Trust Stop relying on w…" at bounding box center [784, 180] width 1568 height 361
